Goal: Transaction & Acquisition: Purchase product/service

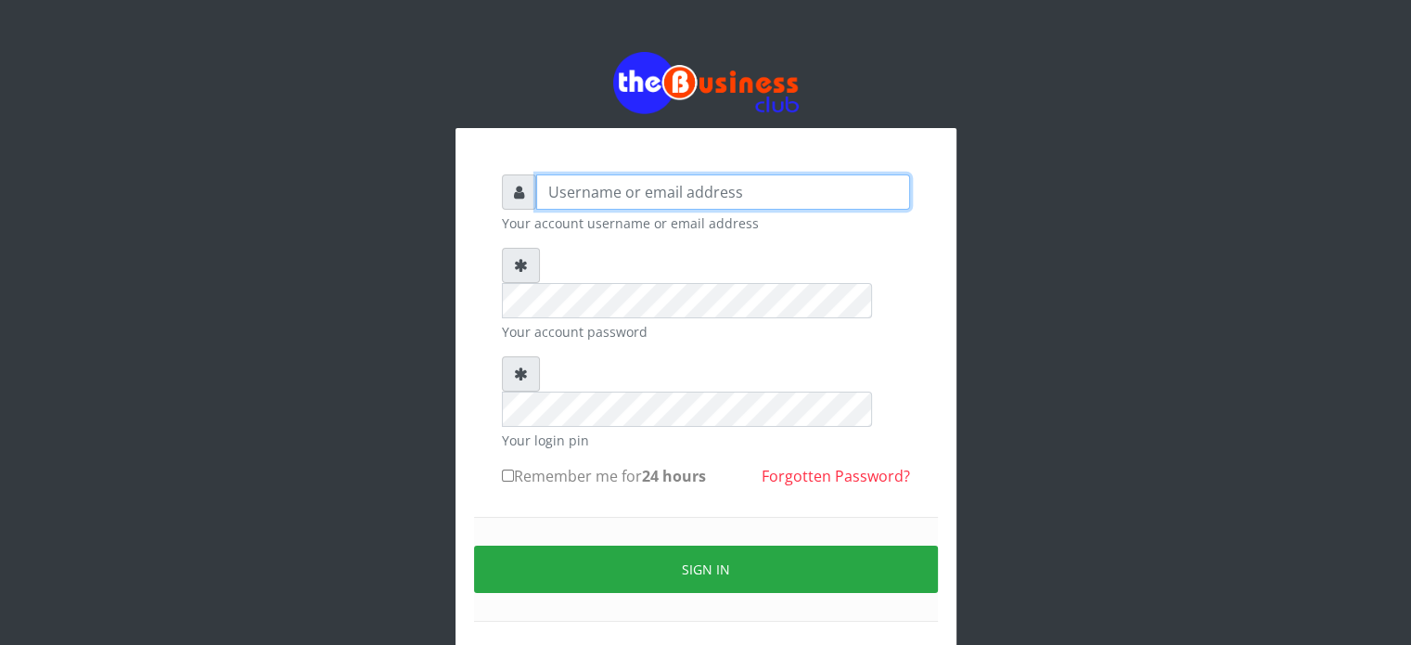
click at [680, 189] on input "text" at bounding box center [723, 191] width 374 height 35
type input "videx"
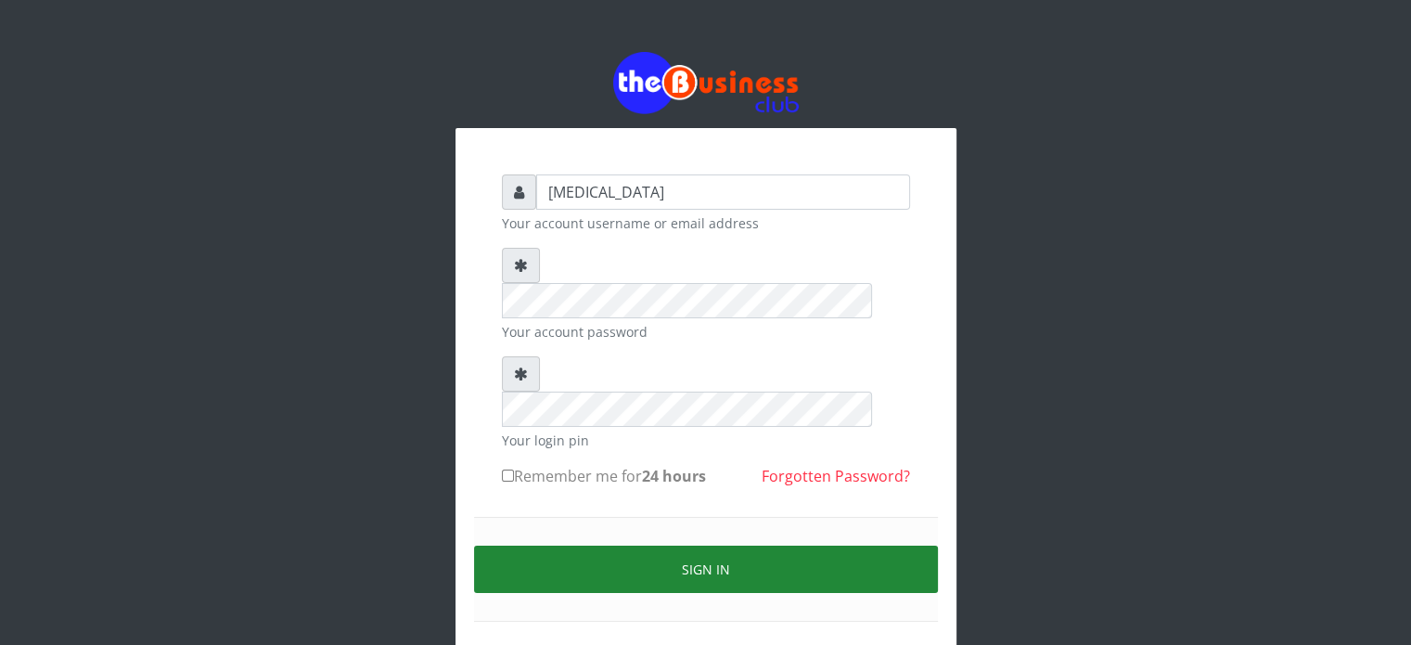
click at [788, 545] on button "Sign in" at bounding box center [706, 568] width 464 height 47
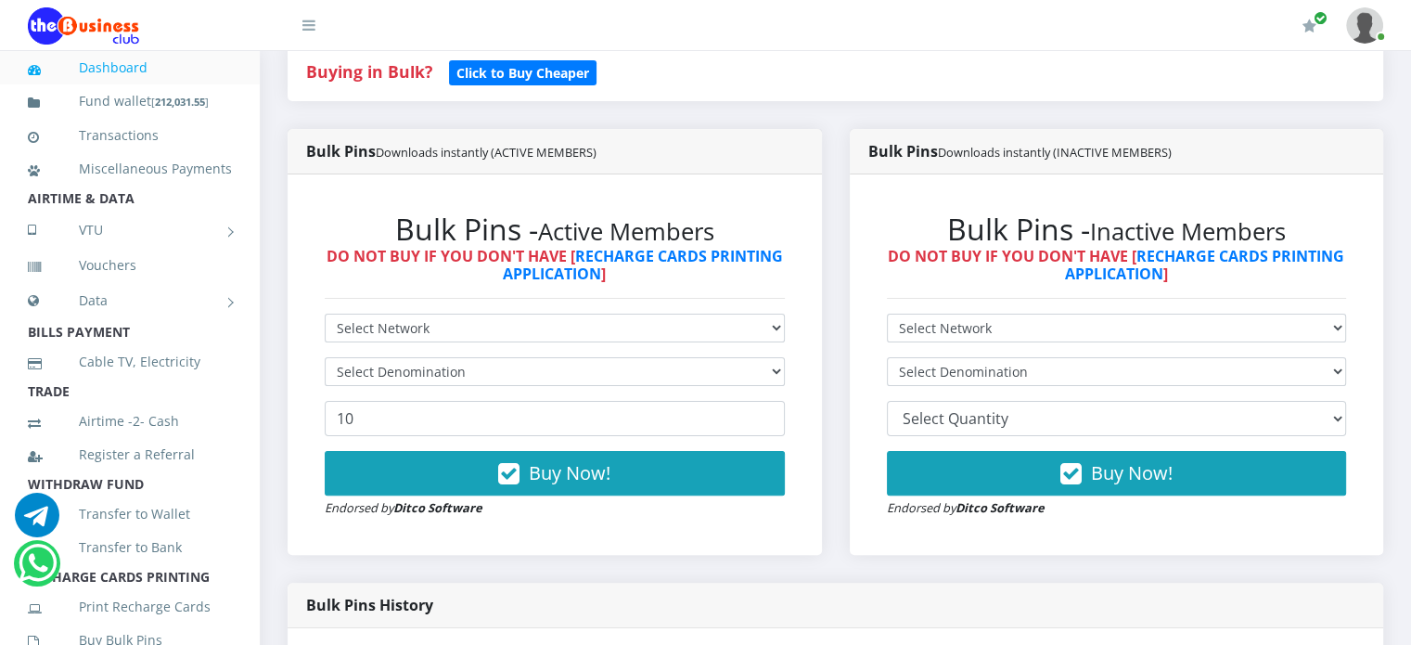
scroll to position [415, 0]
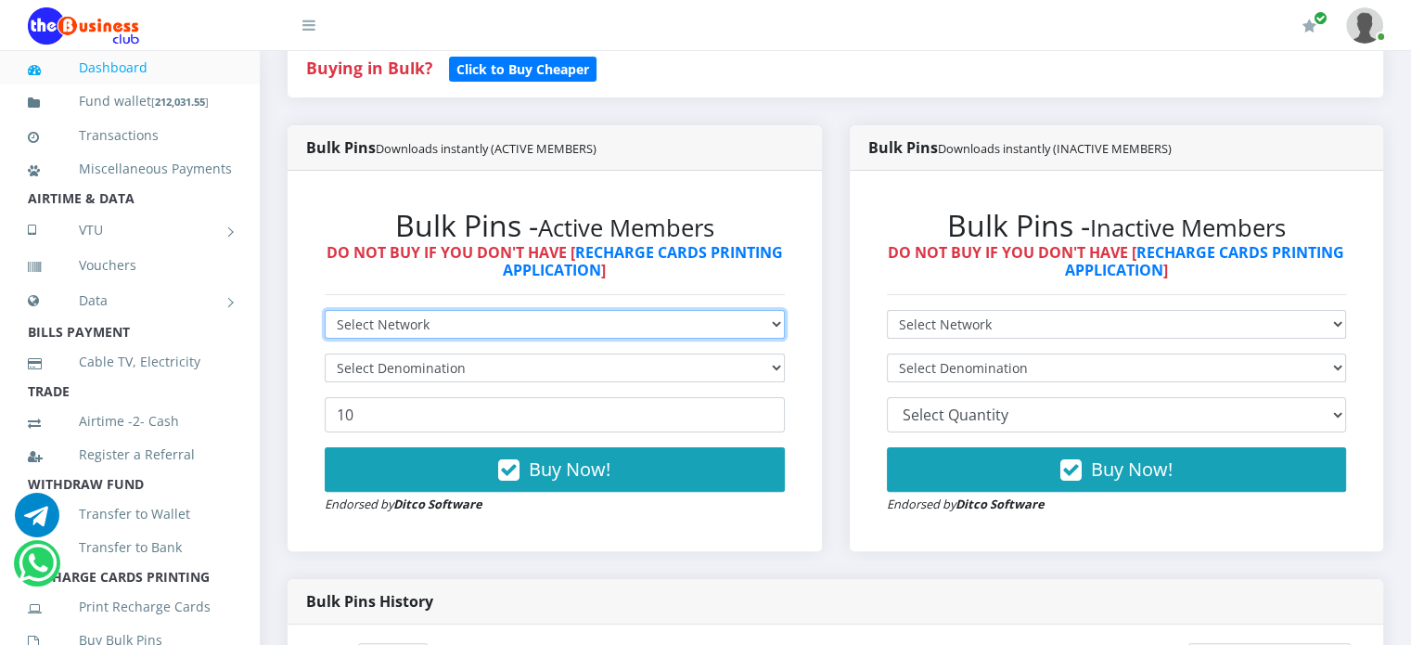
click at [563, 335] on select "Select Network MTN Globacom 9Mobile Airtel" at bounding box center [555, 324] width 460 height 29
select select "MTN"
click at [325, 329] on select "Select Network MTN Globacom 9Mobile Airtel" at bounding box center [555, 324] width 460 height 29
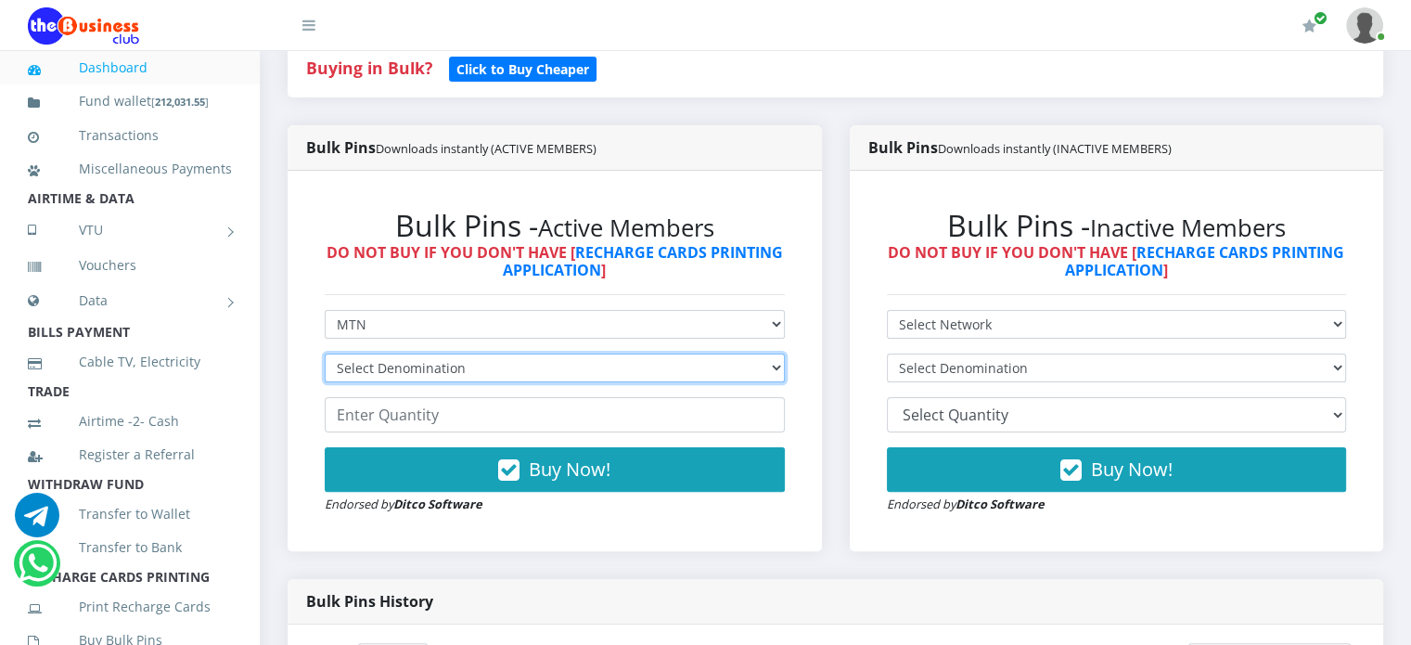
click at [431, 382] on select "Select Denomination MTN NGN100 - ₦96.99 MTN NGN200 - ₦193.98 MTN NGN400 - ₦387.…" at bounding box center [555, 367] width 460 height 29
select select "484.95-500"
click at [325, 373] on select "Select Denomination MTN NGN100 - ₦96.99 MTN NGN200 - ₦193.98 MTN NGN400 - ₦387.…" at bounding box center [555, 367] width 460 height 29
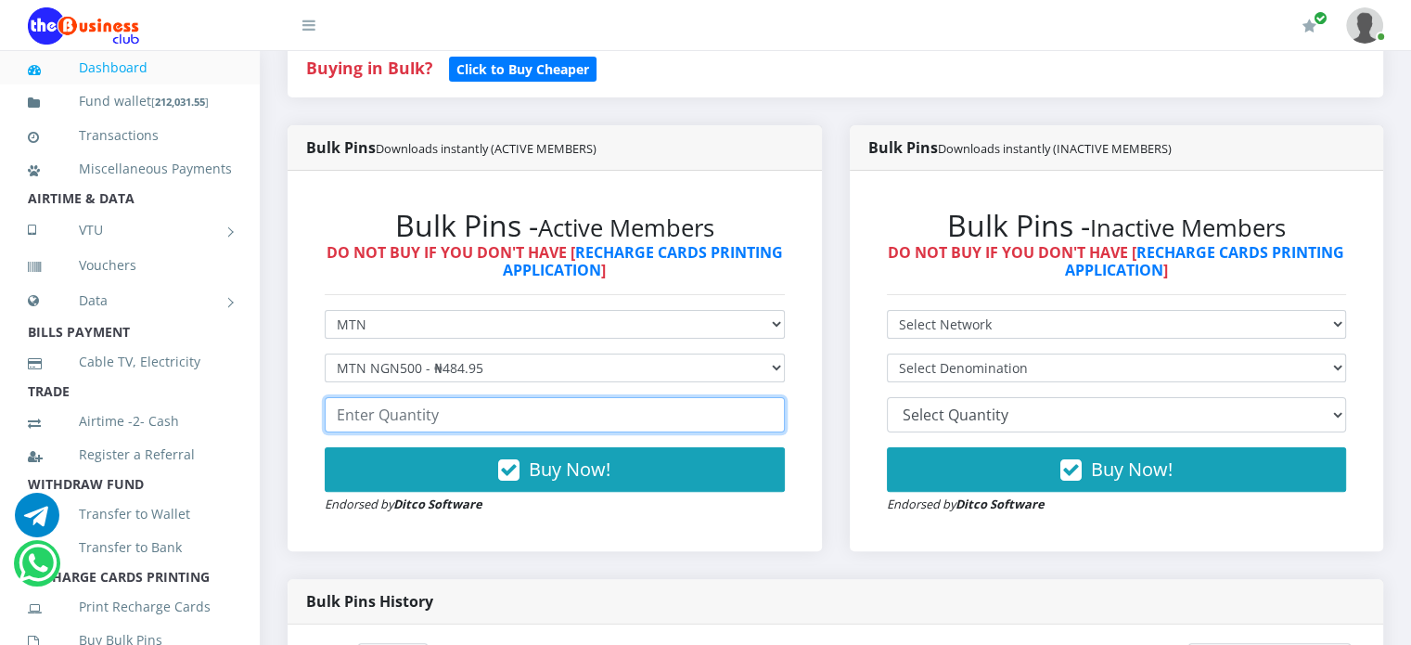
click at [394, 427] on input "number" at bounding box center [555, 414] width 460 height 35
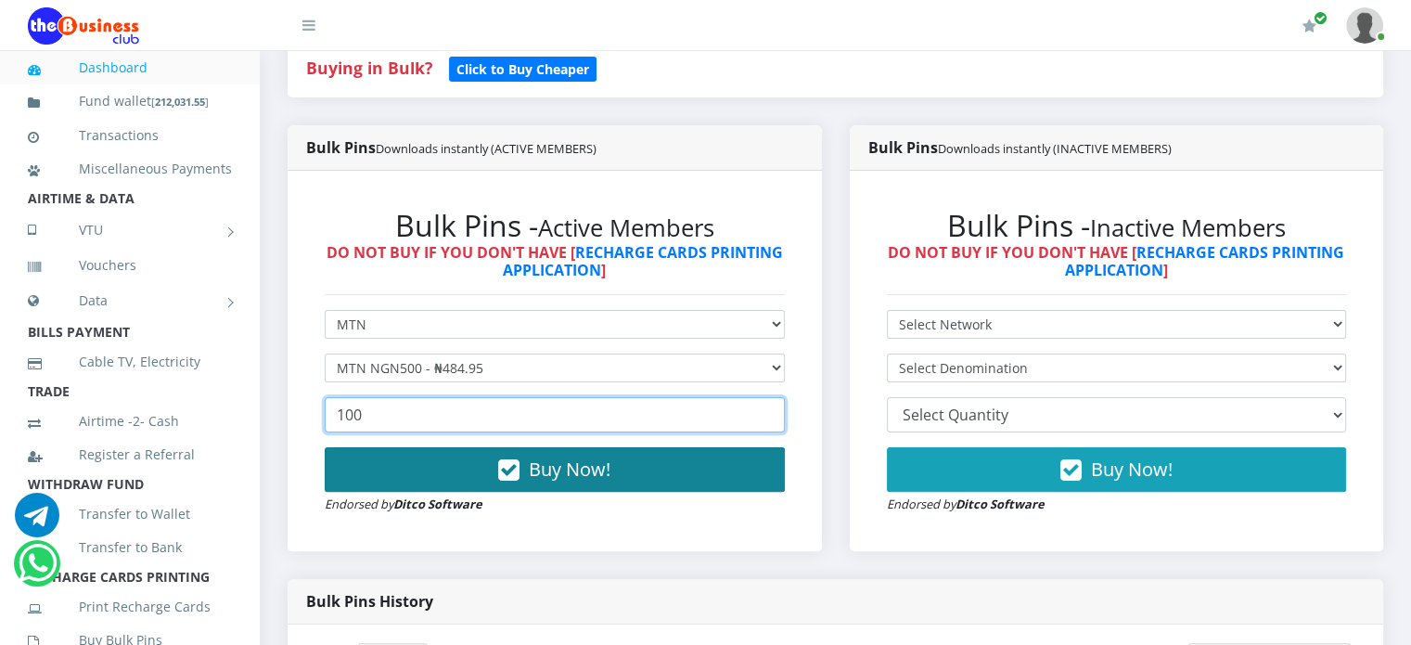
type input "100"
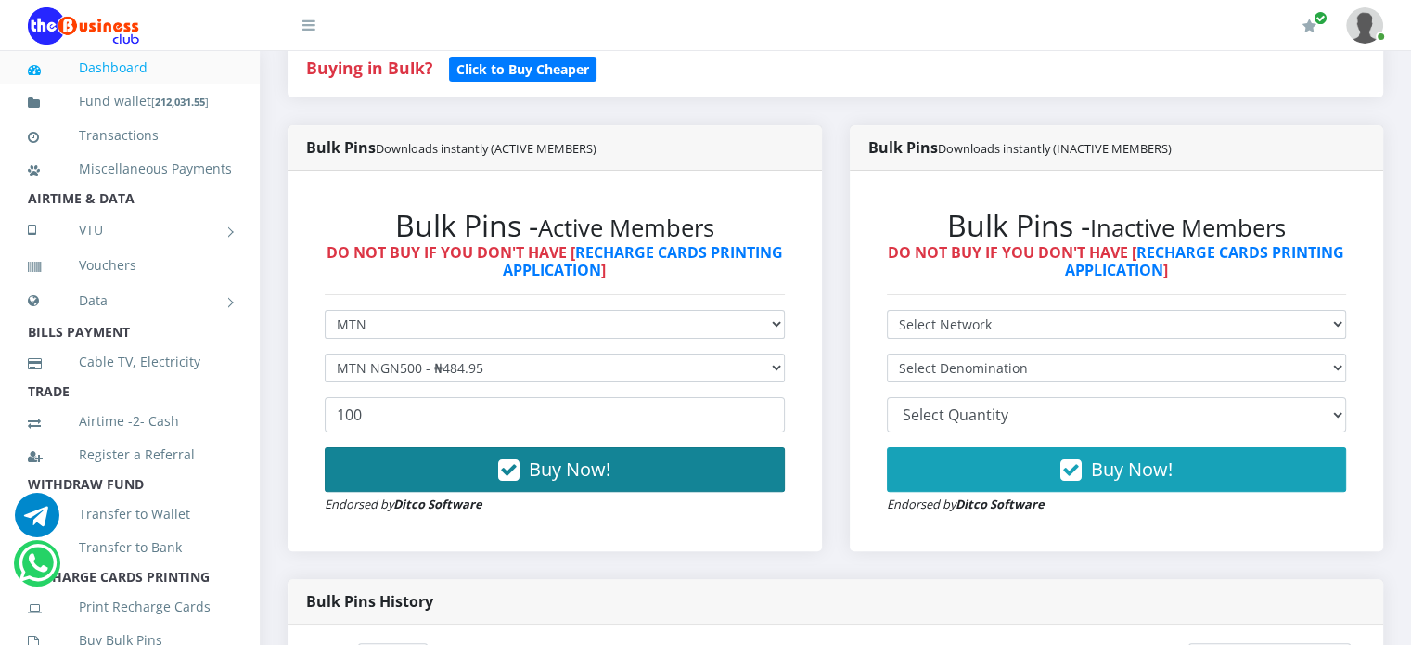
click at [451, 482] on button "Buy Now!" at bounding box center [555, 469] width 460 height 45
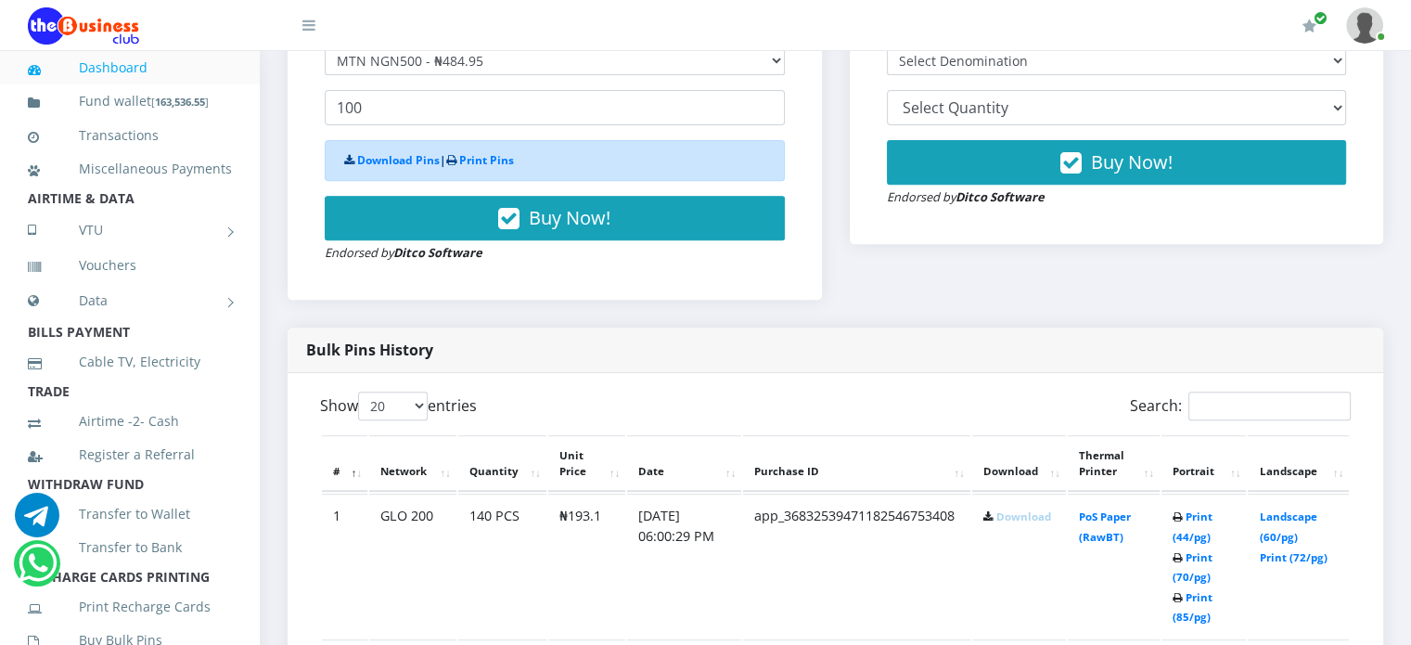
scroll to position [723, 0]
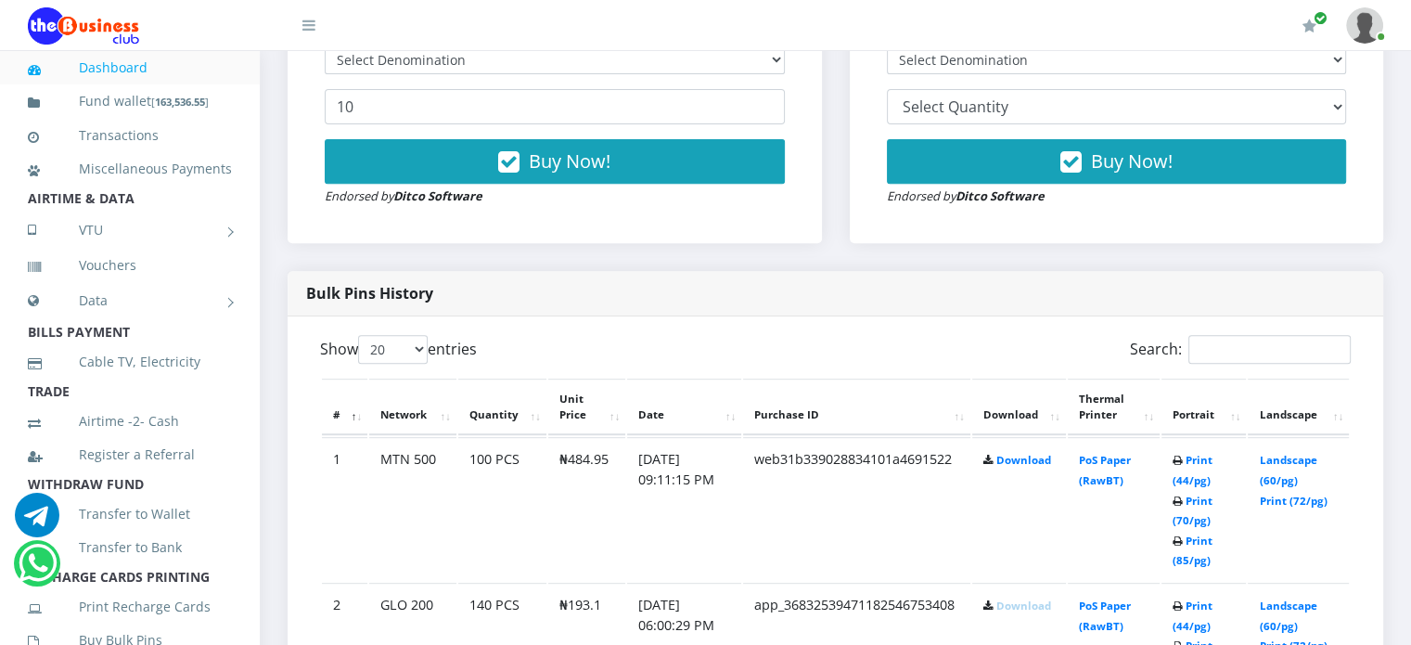
scroll to position [768, 0]
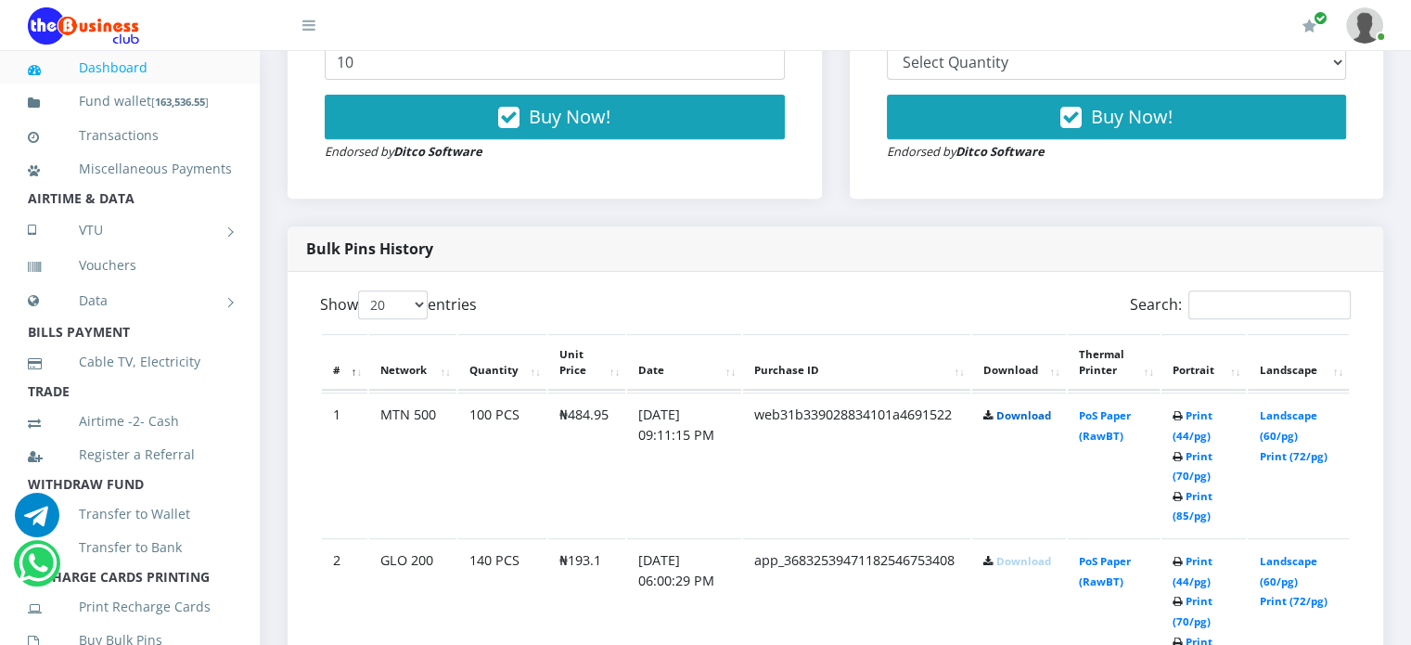
click at [1036, 422] on link "Download" at bounding box center [1023, 415] width 55 height 14
drag, startPoint x: 565, startPoint y: 433, endPoint x: 607, endPoint y: 435, distance: 42.7
click at [607, 435] on td "₦484.95" at bounding box center [586, 464] width 77 height 144
copy td "484.95"
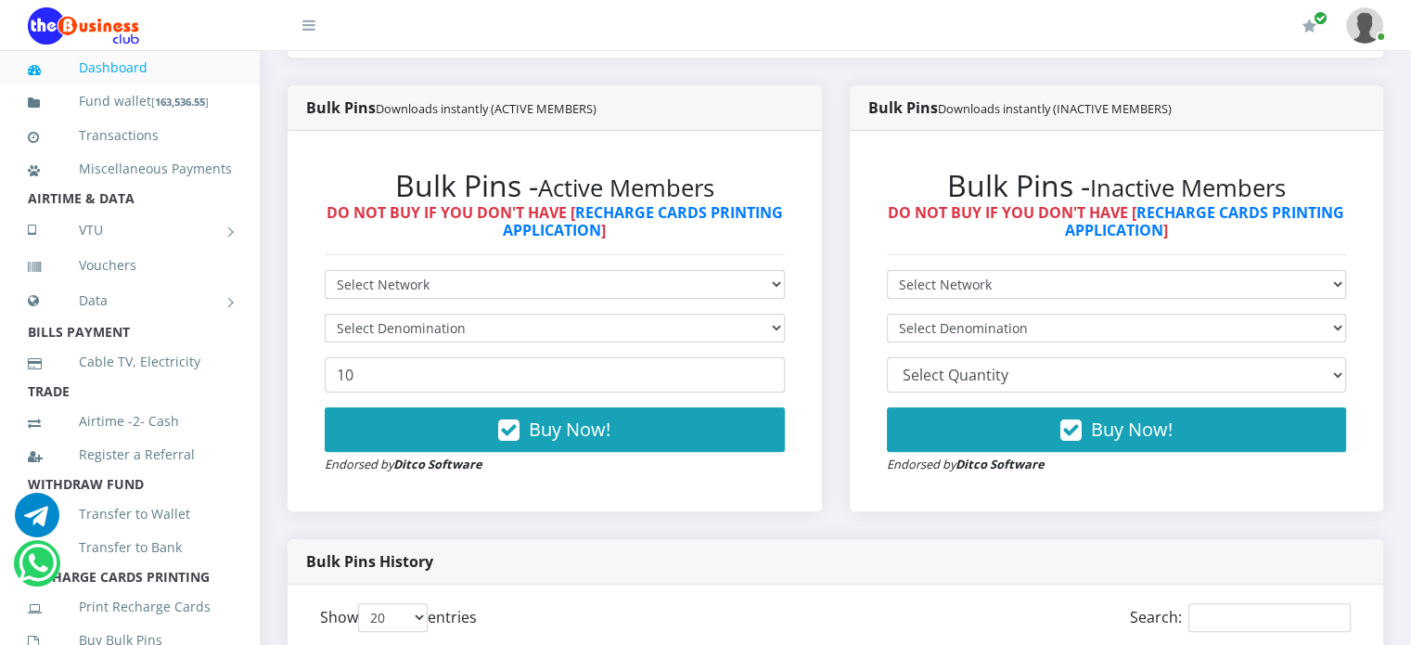
scroll to position [460, 0]
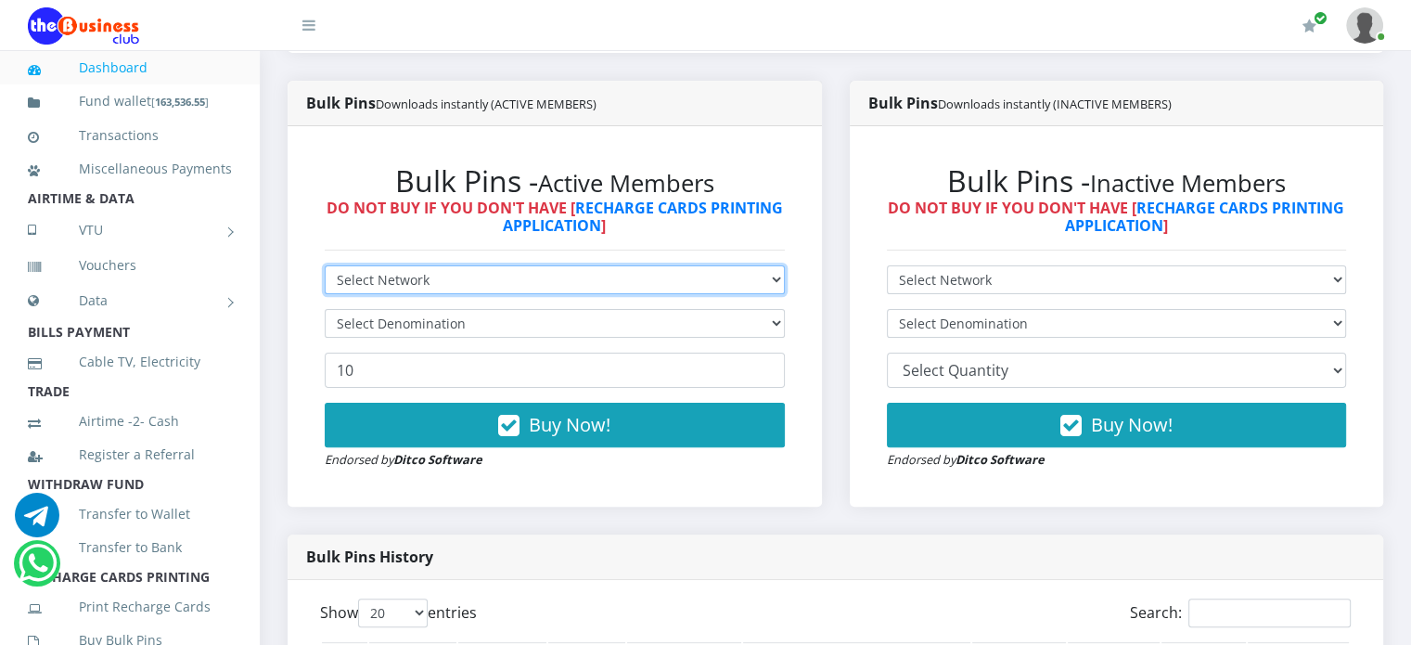
click at [430, 287] on select "Select Network MTN Globacom 9Mobile Airtel" at bounding box center [555, 279] width 460 height 29
select select "MTN"
click at [325, 286] on select "Select Network MTN Globacom 9Mobile Airtel" at bounding box center [555, 279] width 460 height 29
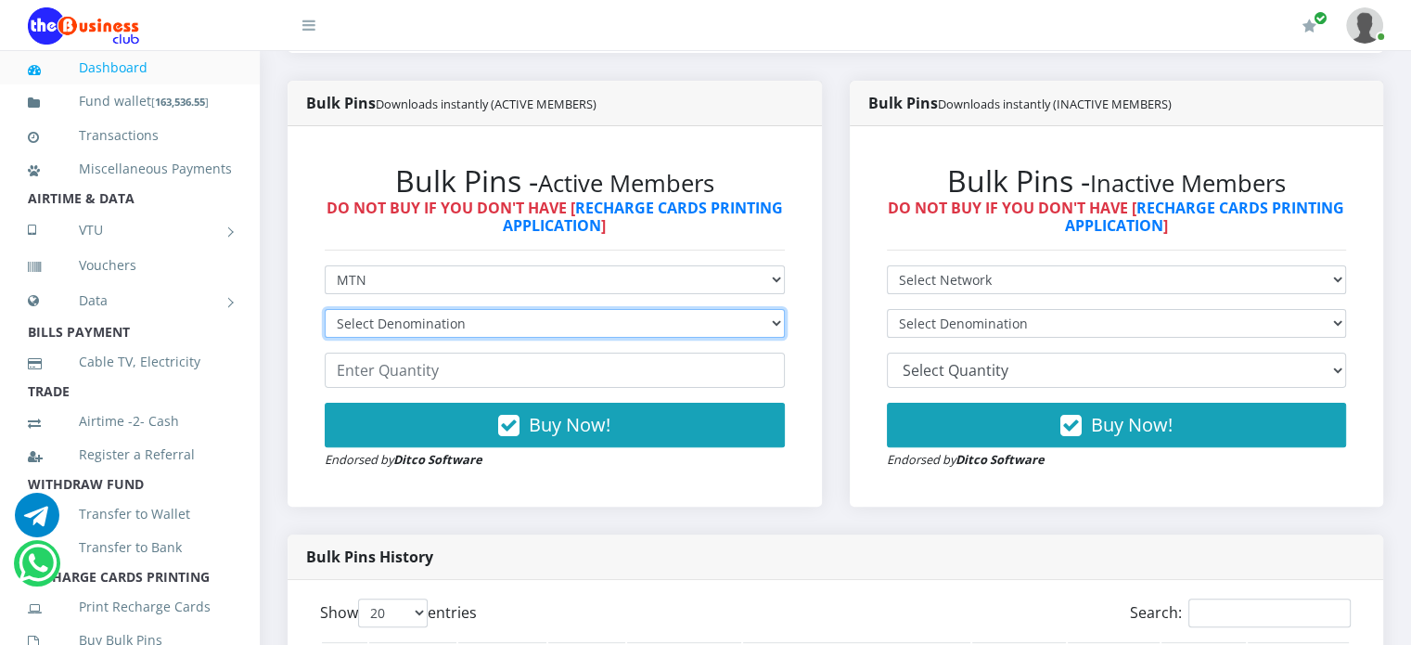
click at [415, 338] on select "Select Denomination MTN NGN100 - ₦96.99 MTN NGN200 - ₦193.98 MTN NGN400 - ₦387.…" at bounding box center [555, 323] width 460 height 29
select select "96.99-100"
click at [325, 329] on select "Select Denomination MTN NGN100 - ₦96.99 MTN NGN200 - ₦193.98 MTN NGN400 - ₦387.…" at bounding box center [555, 323] width 460 height 29
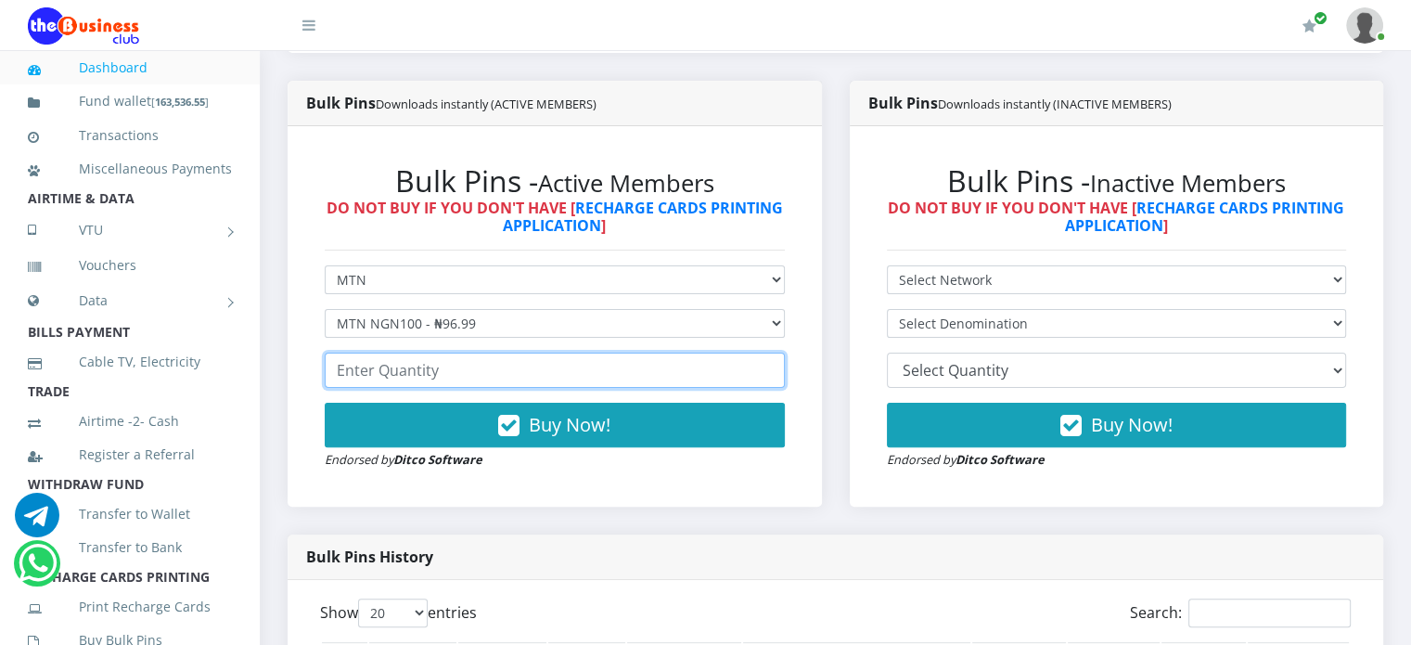
click at [408, 382] on input "number" at bounding box center [555, 369] width 460 height 35
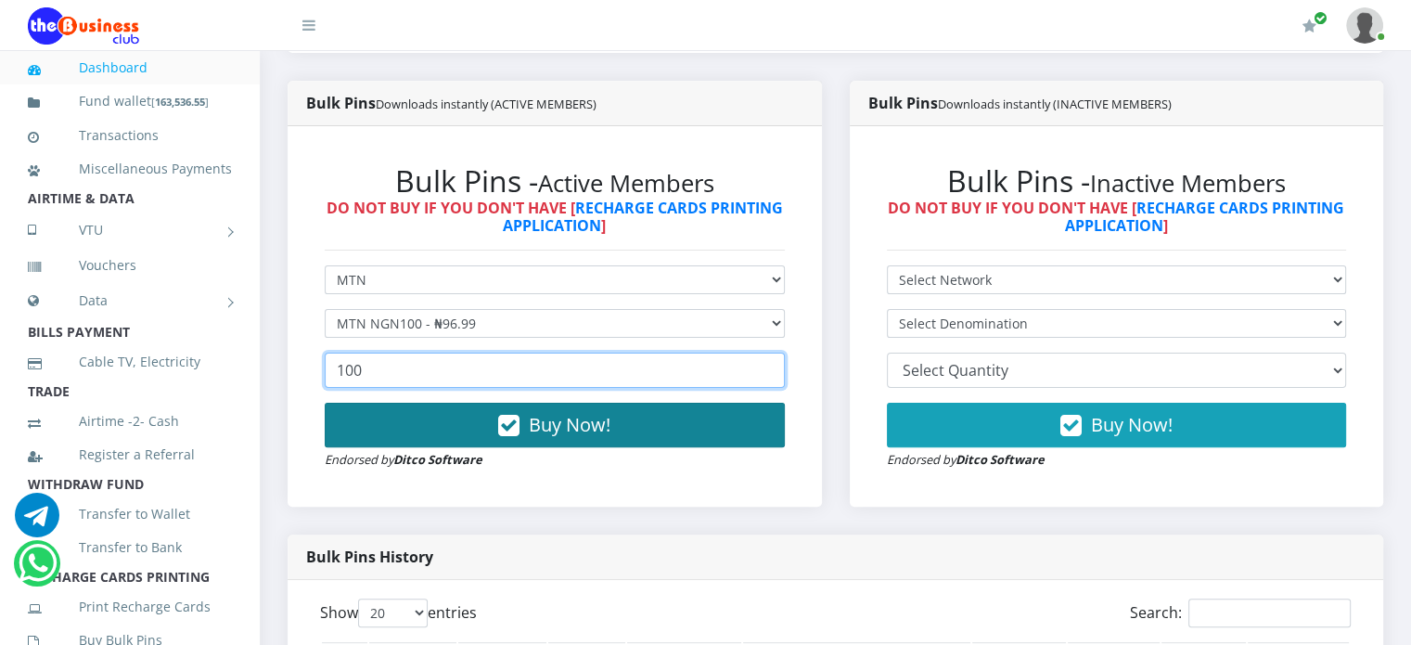
type input "100"
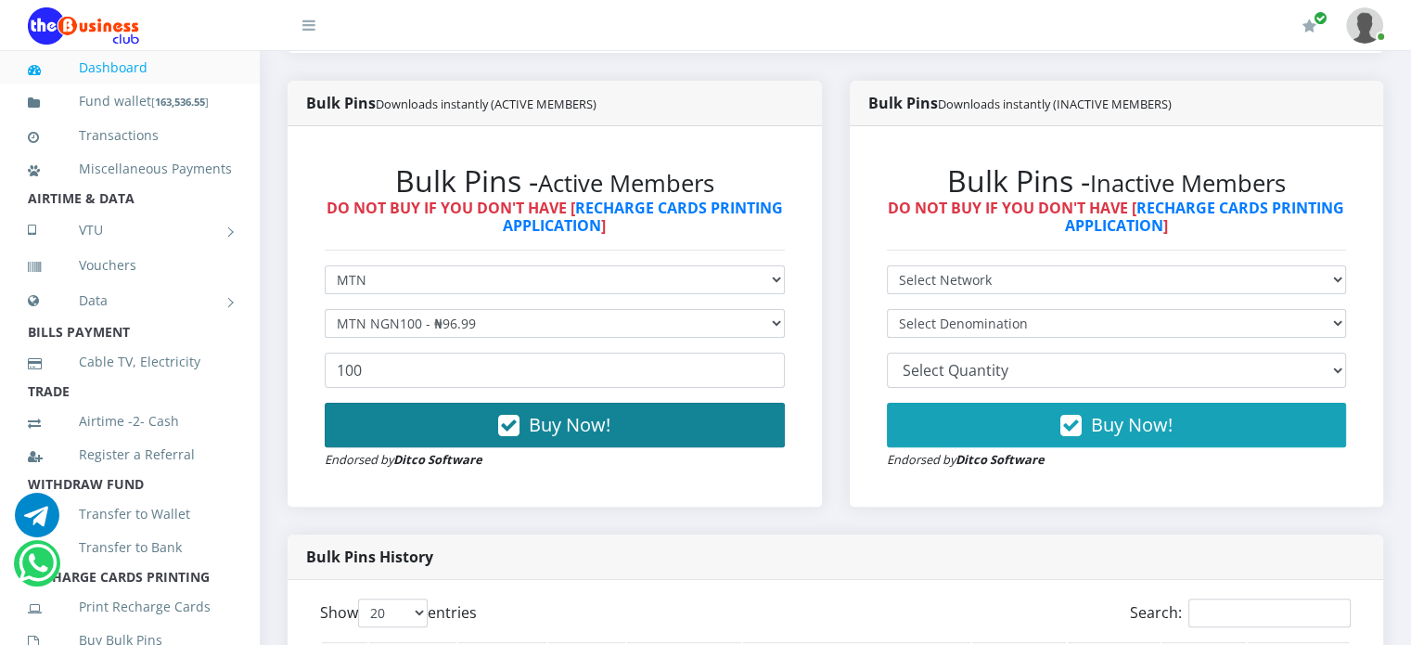
click at [491, 444] on button "Buy Now!" at bounding box center [555, 424] width 460 height 45
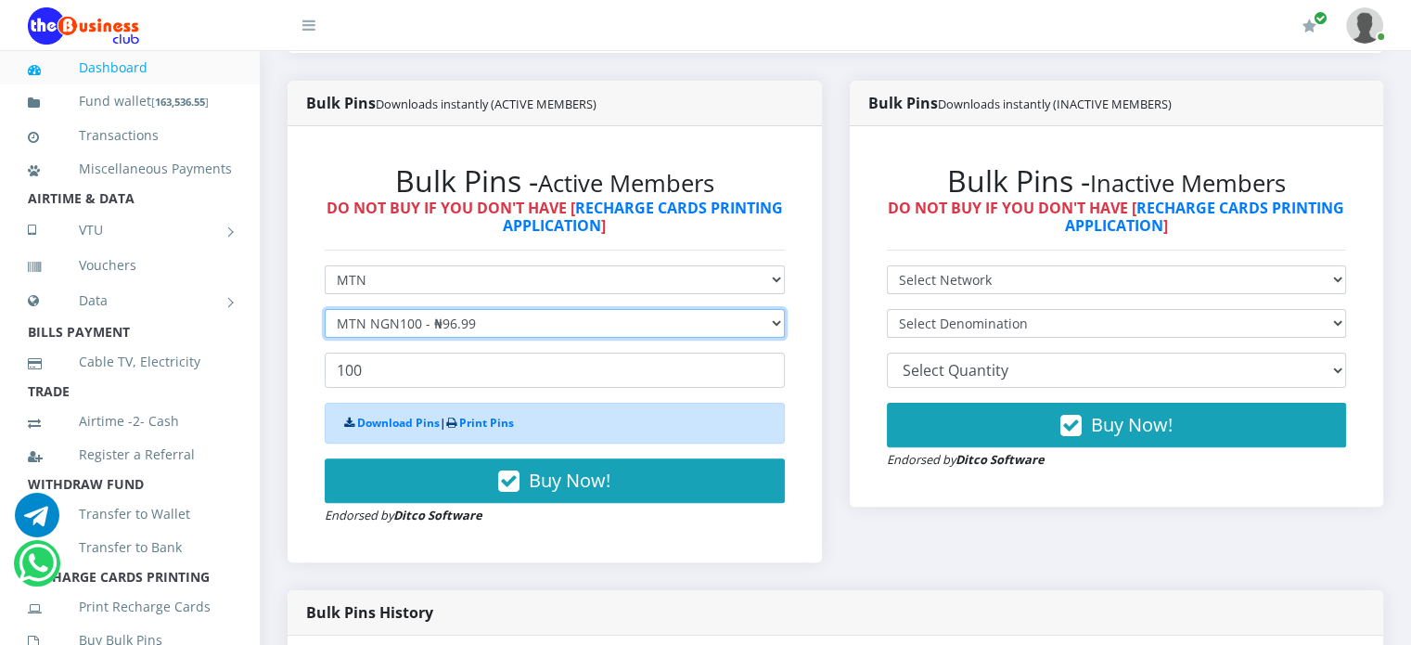
click at [424, 338] on select "Select Denomination MTN NGN100 - ₦96.99 MTN NGN200 - ₦193.98 MTN NGN400 - ₦387.…" at bounding box center [555, 323] width 460 height 29
select select "193.98-200"
click at [325, 329] on select "Select Denomination MTN NGN100 - ₦96.99 MTN NGN200 - ₦193.98 MTN NGN400 - ₦387.…" at bounding box center [555, 323] width 460 height 29
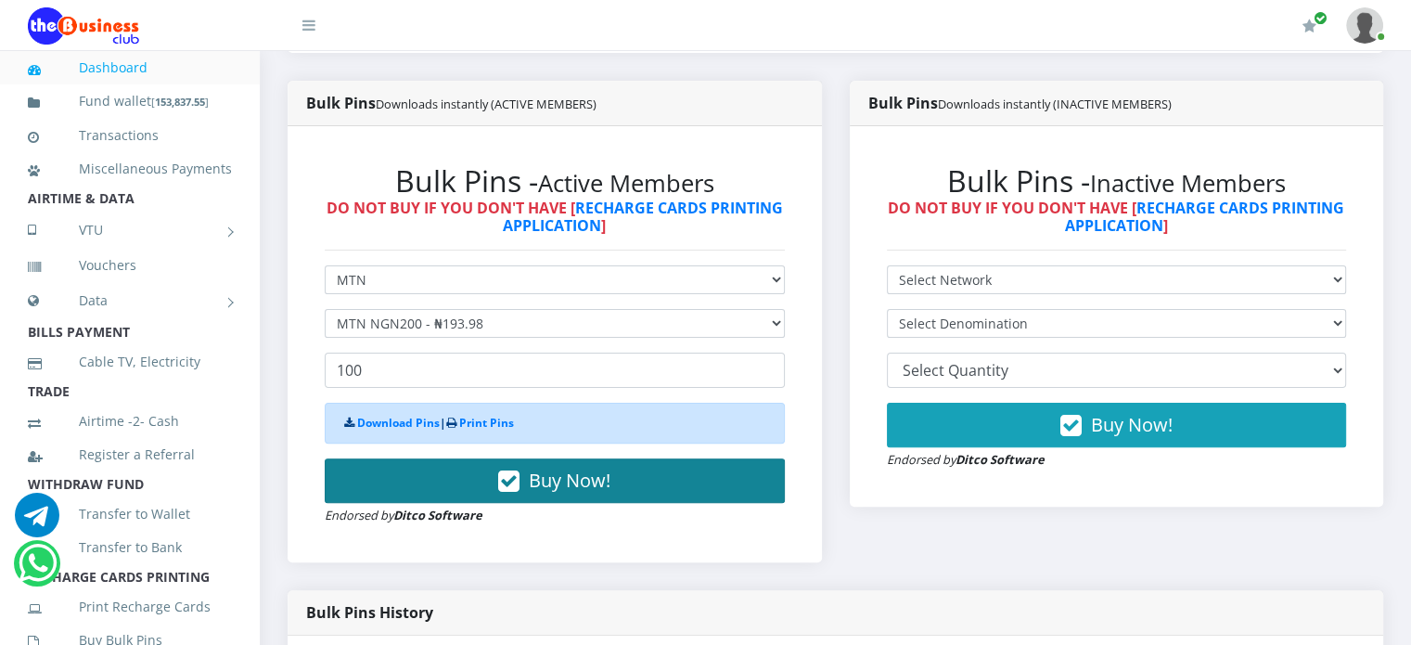
click at [486, 503] on button "Buy Now!" at bounding box center [555, 480] width 460 height 45
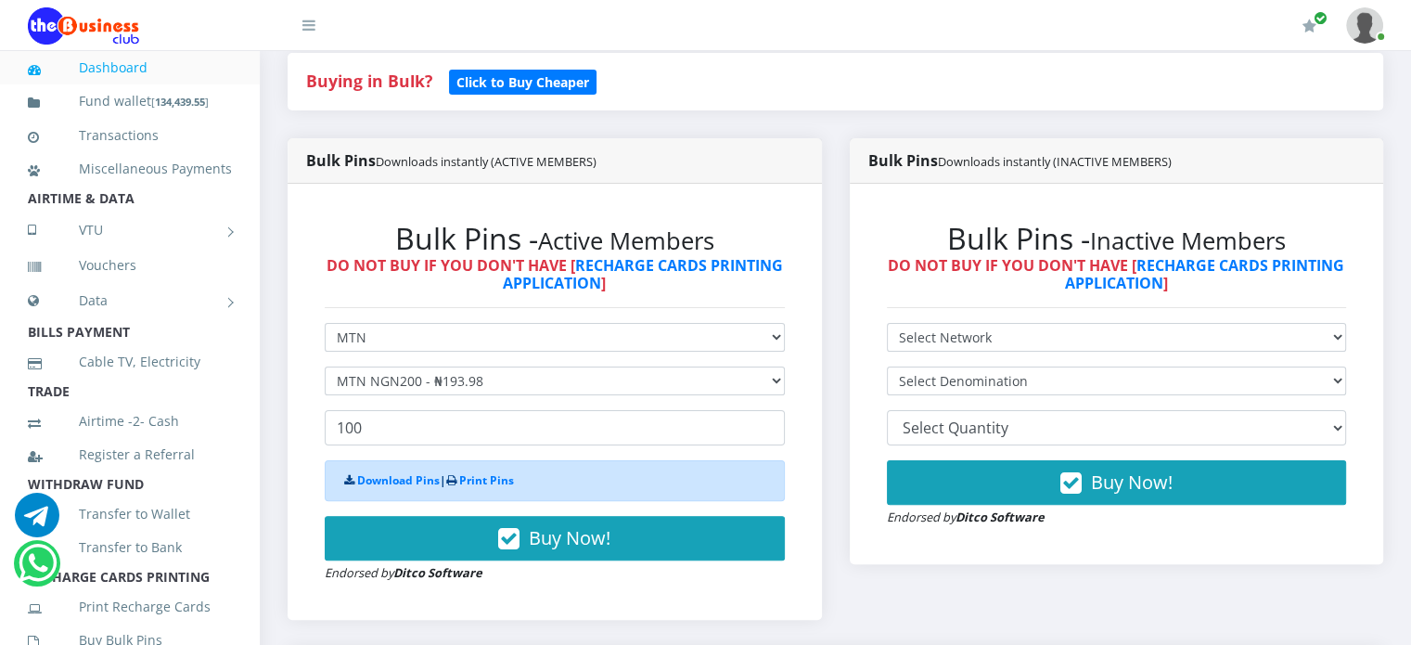
scroll to position [401, 0]
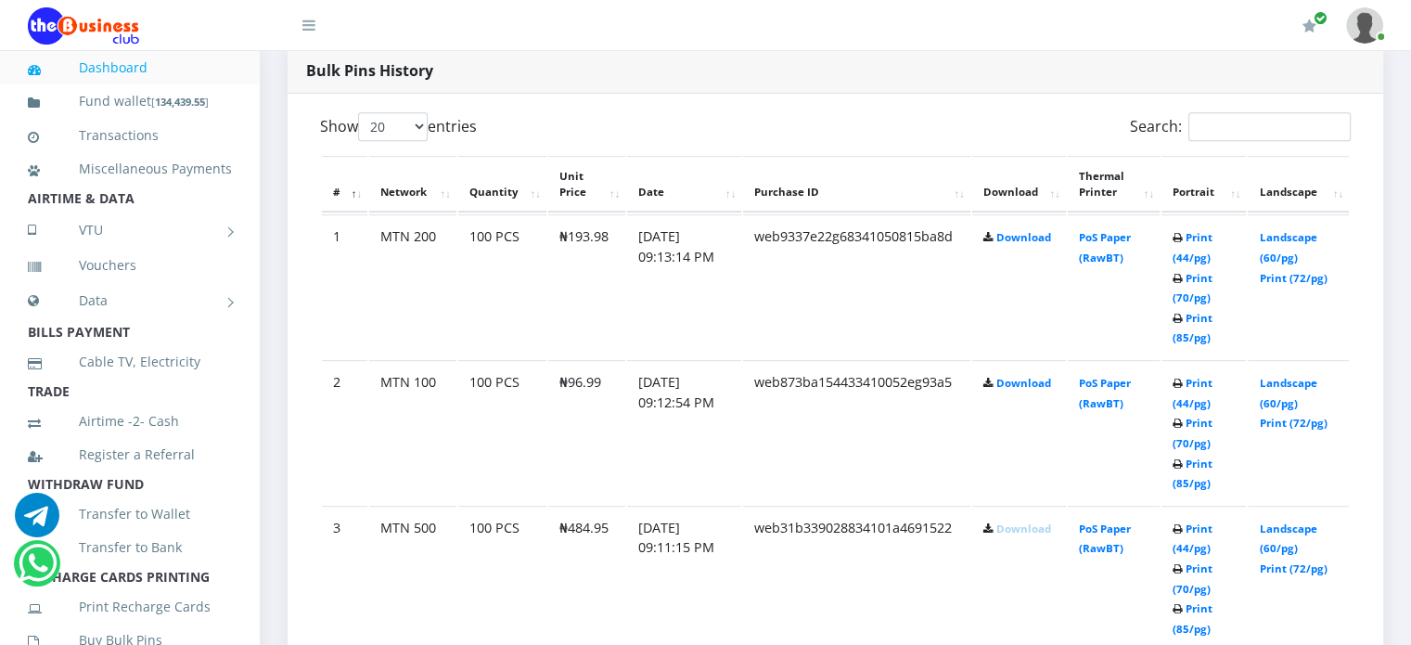
scroll to position [953, 0]
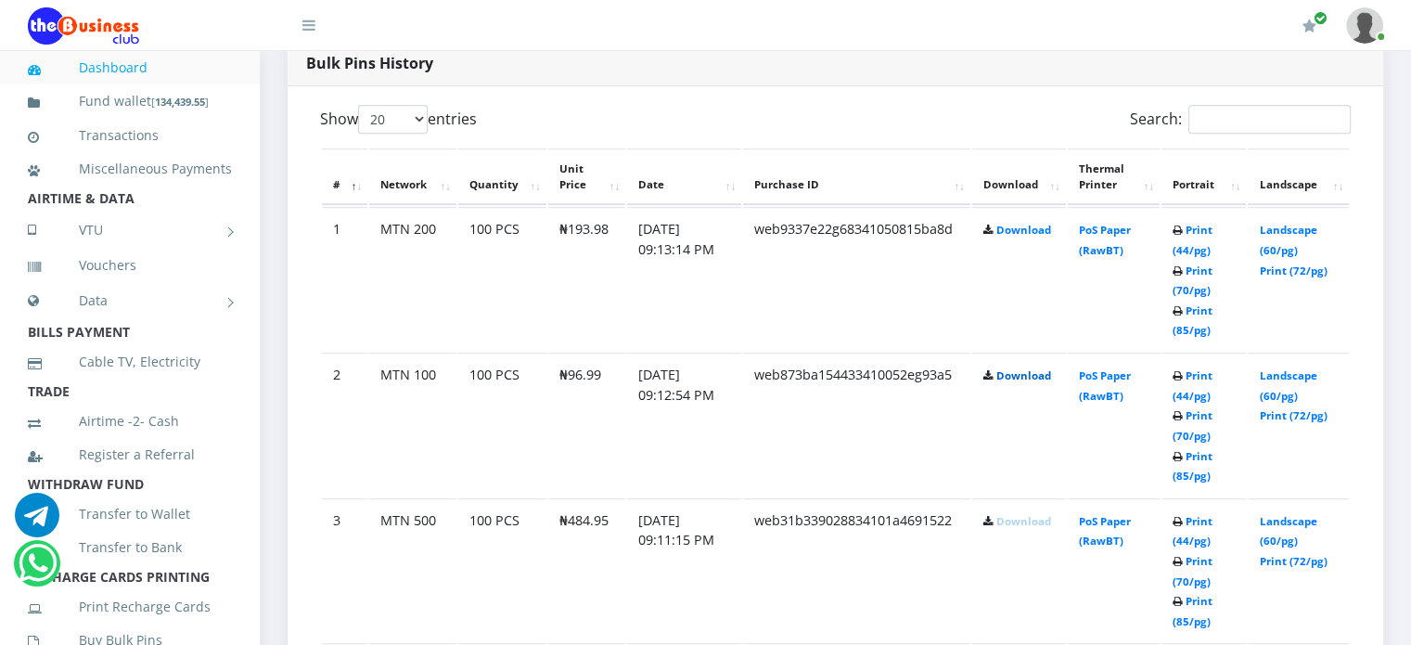
click at [1037, 382] on link "Download" at bounding box center [1023, 375] width 55 height 14
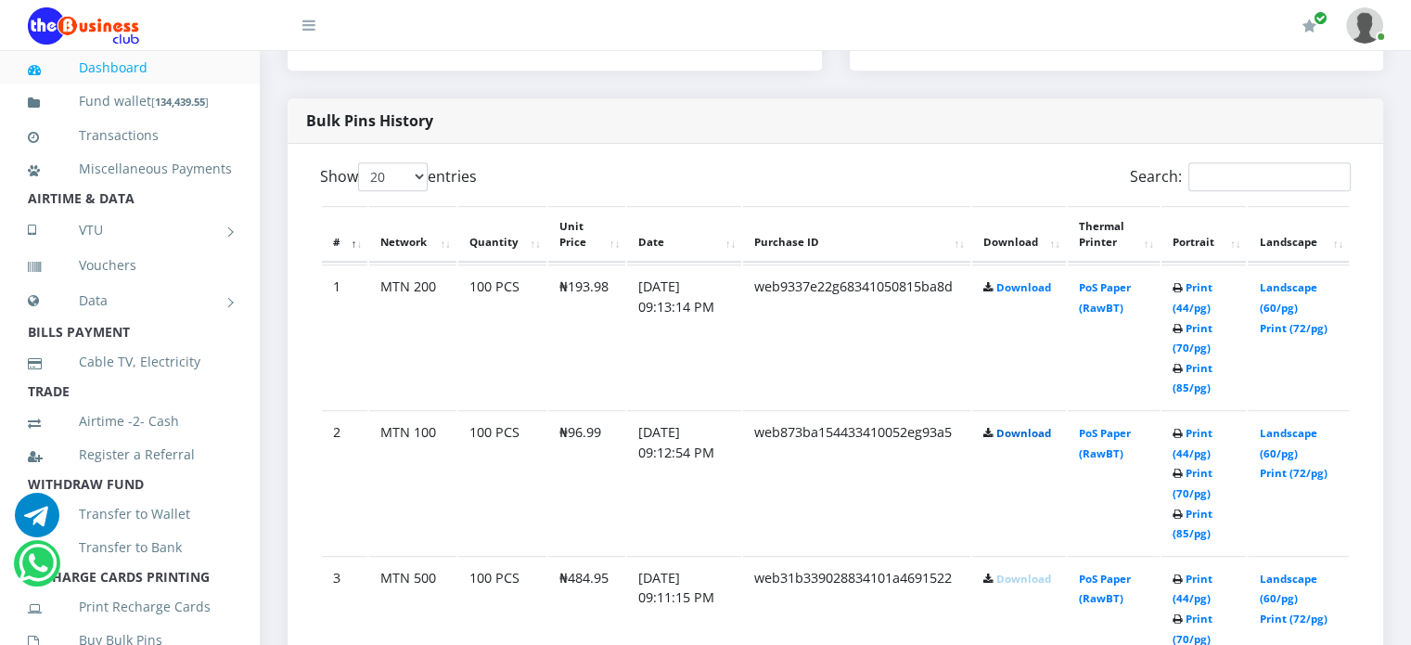
scroll to position [893, 0]
click at [1013, 297] on link "Download" at bounding box center [1023, 290] width 55 height 14
drag, startPoint x: 568, startPoint y: 310, endPoint x: 606, endPoint y: 311, distance: 38.0
click at [606, 311] on td "₦193.98" at bounding box center [586, 339] width 77 height 144
copy td "193.98"
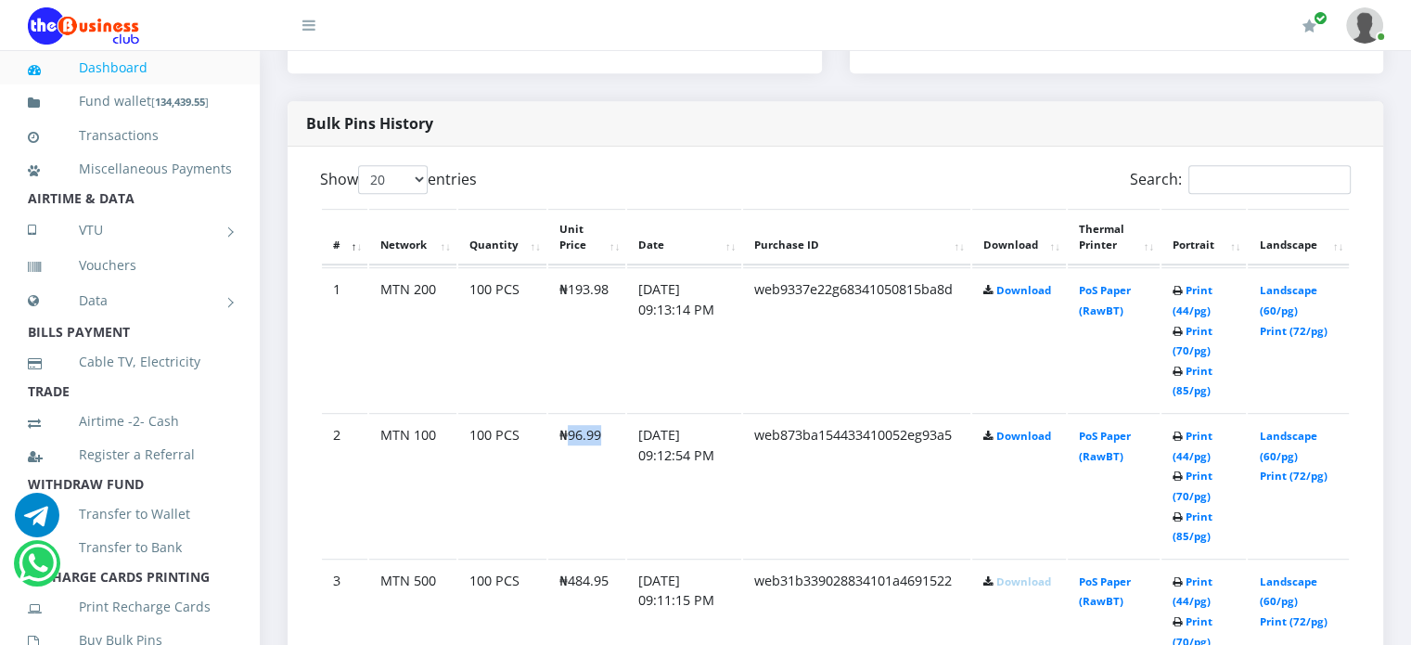
drag, startPoint x: 568, startPoint y: 458, endPoint x: 599, endPoint y: 458, distance: 30.6
click at [599, 458] on td "₦96.99" at bounding box center [586, 485] width 77 height 144
copy td "96.99"
